Goal: Check status

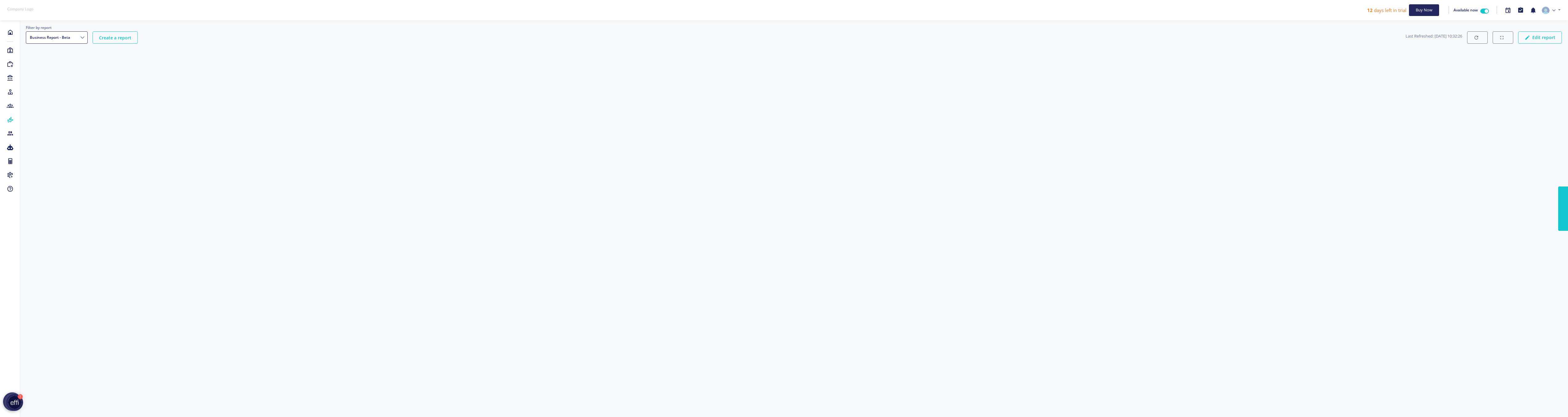
select select "7b13dc47-7993-458f-844f-759754317518"
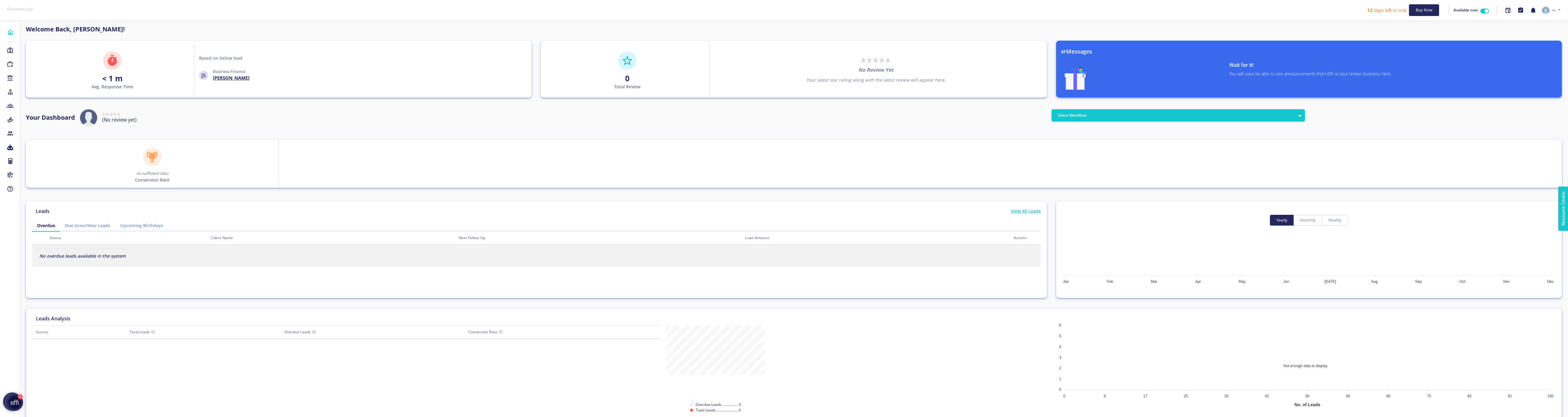
scroll to position [55, 99]
